Goal: Information Seeking & Learning: Learn about a topic

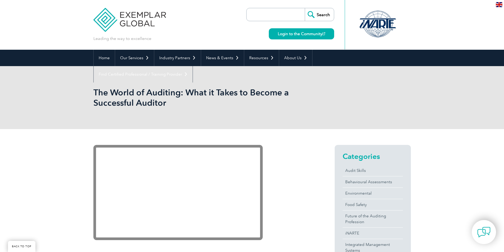
scroll to position [79, 0]
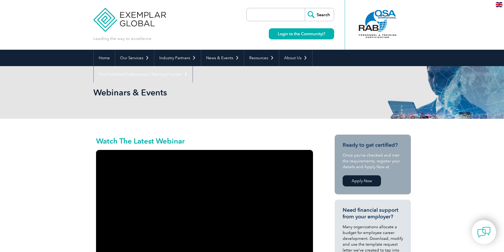
click at [273, 15] on input "search" at bounding box center [277, 14] width 56 height 13
type input "integrated management system"
click at [305, 8] on input "Search" at bounding box center [319, 14] width 29 height 13
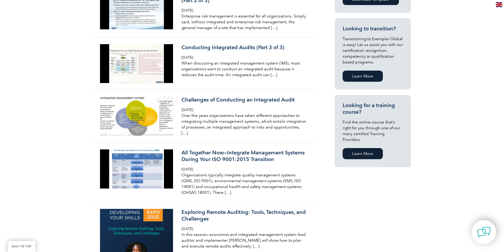
scroll to position [318, 0]
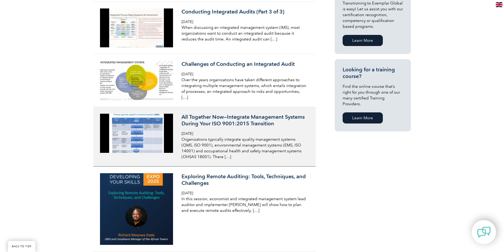
click at [211, 151] on p "Organizations typically integrate quality management systems (QMS, ISO 9001), e…" at bounding box center [244, 148] width 125 height 23
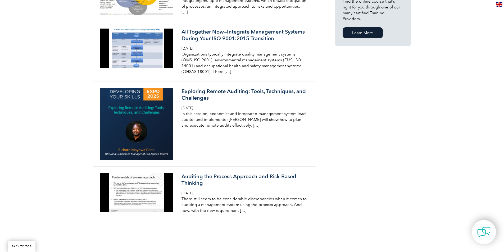
scroll to position [476, 0]
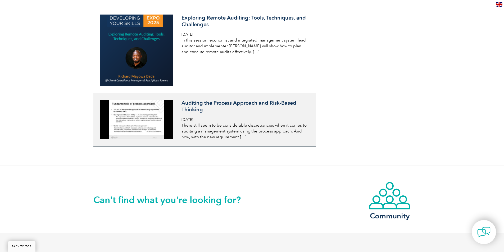
click at [160, 117] on img at bounding box center [136, 119] width 73 height 39
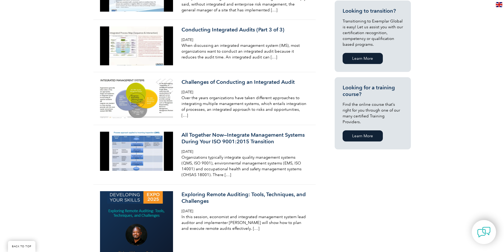
scroll to position [212, 0]
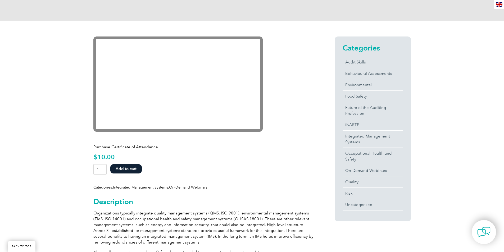
scroll to position [53, 0]
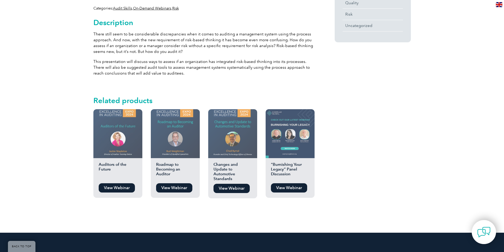
scroll to position [212, 0]
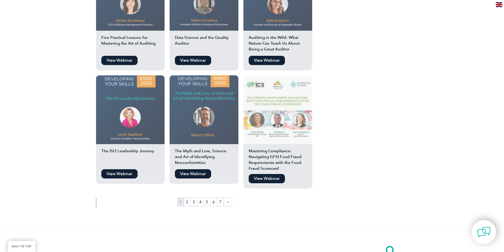
scroll to position [862, 0]
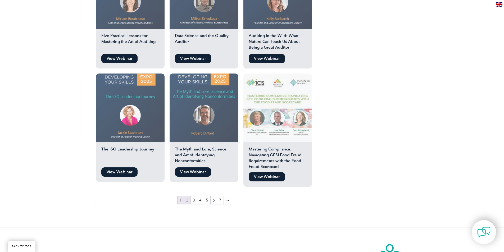
click at [187, 196] on link "2" at bounding box center [187, 200] width 6 height 8
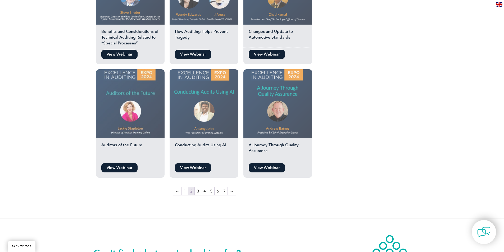
scroll to position [926, 0]
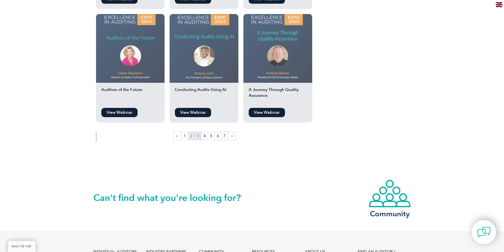
click at [197, 132] on link "3" at bounding box center [198, 136] width 6 height 8
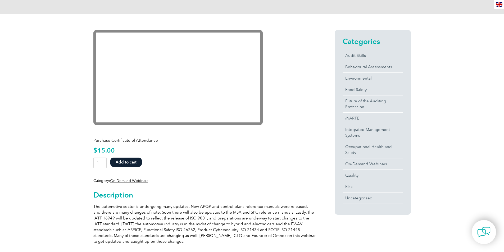
scroll to position [33, 0]
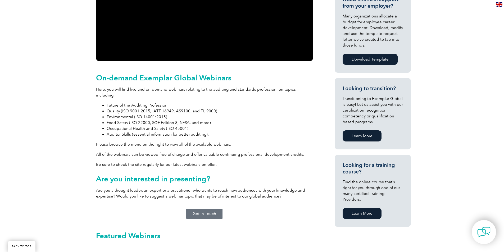
scroll to position [212, 0]
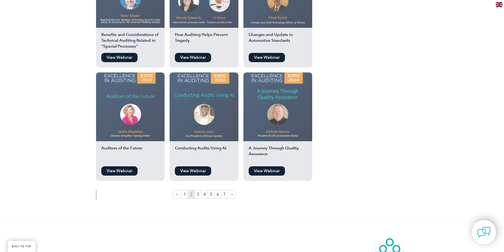
scroll to position [924, 0]
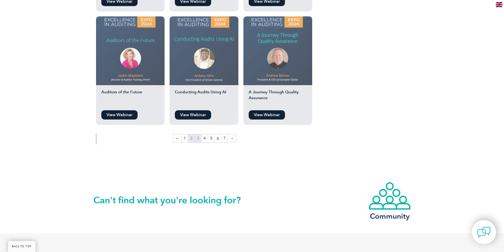
click at [198, 134] on link "3" at bounding box center [198, 138] width 6 height 8
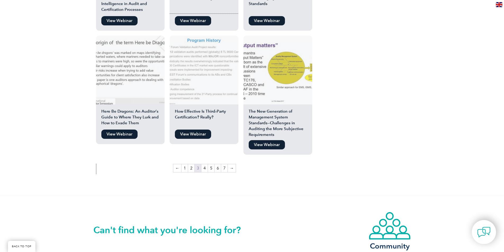
scroll to position [874, 0]
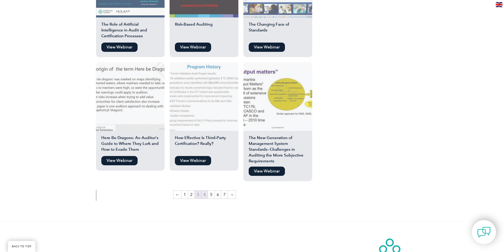
click at [205, 191] on link "4" at bounding box center [204, 195] width 6 height 8
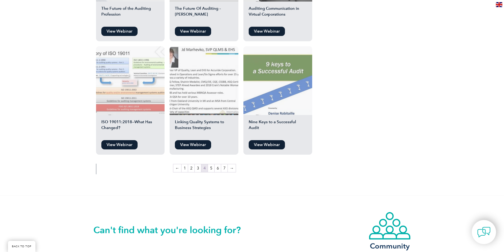
scroll to position [926, 0]
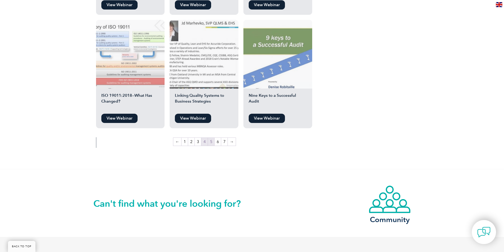
click at [209, 138] on link "5" at bounding box center [211, 142] width 6 height 8
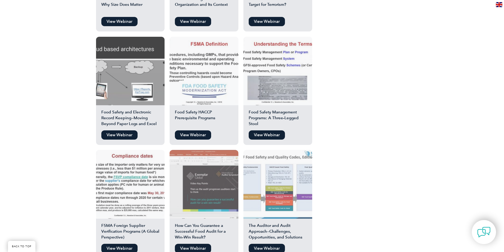
scroll to position [874, 0]
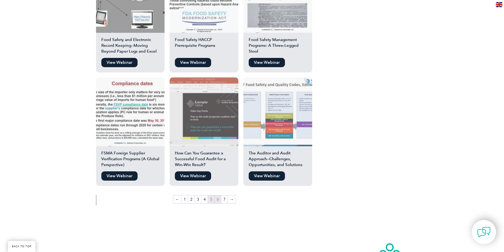
click at [216, 196] on link "6" at bounding box center [218, 200] width 6 height 8
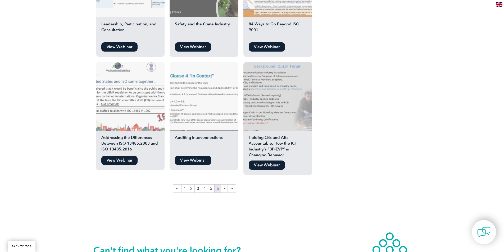
scroll to position [900, 0]
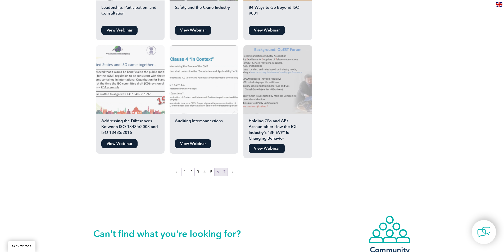
click at [225, 168] on link "7" at bounding box center [224, 172] width 6 height 8
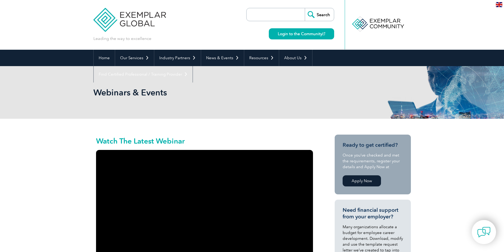
click at [292, 18] on input "search" at bounding box center [277, 14] width 56 height 13
type input "a"
type input "iatf"
click at [305, 8] on input "Search" at bounding box center [319, 14] width 29 height 13
